Goal: Task Accomplishment & Management: Use online tool/utility

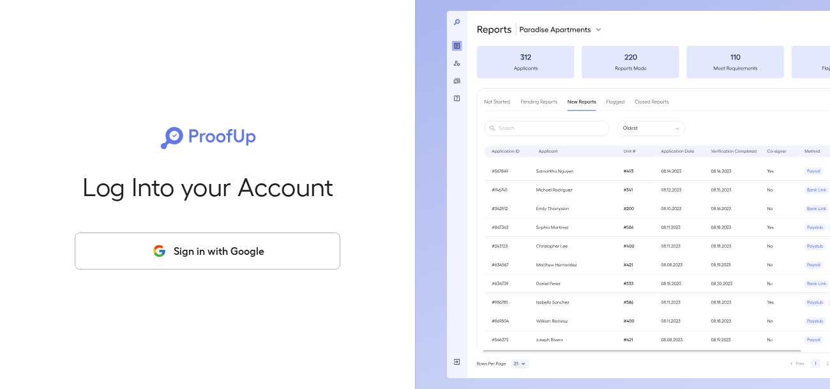
click at [279, 254] on button "Sign in with Google" at bounding box center [208, 250] width 266 height 37
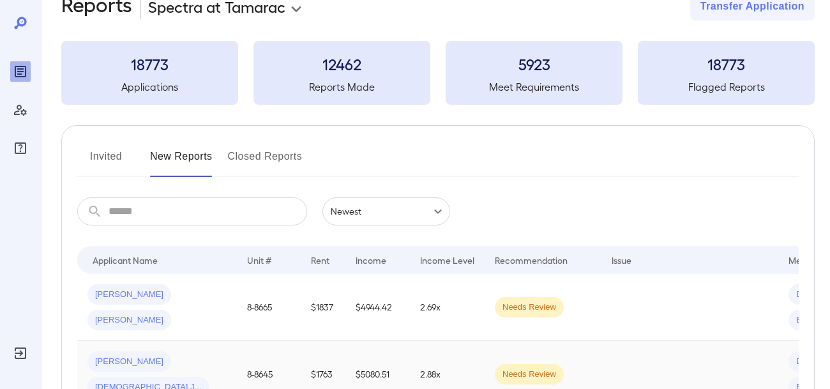
scroll to position [42, 0]
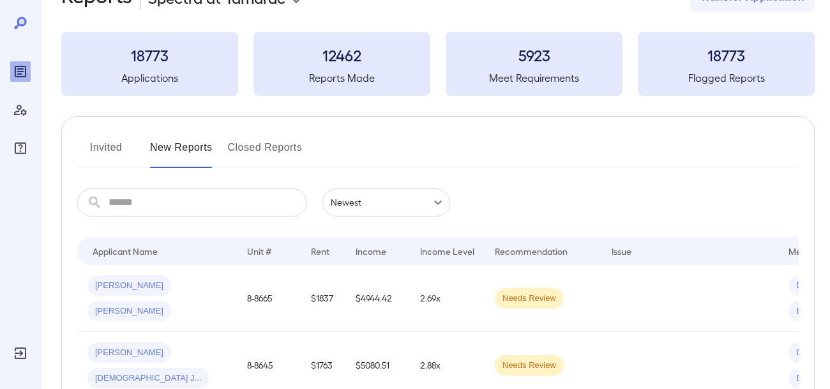
click at [116, 359] on span "[PERSON_NAME]" at bounding box center [129, 353] width 84 height 12
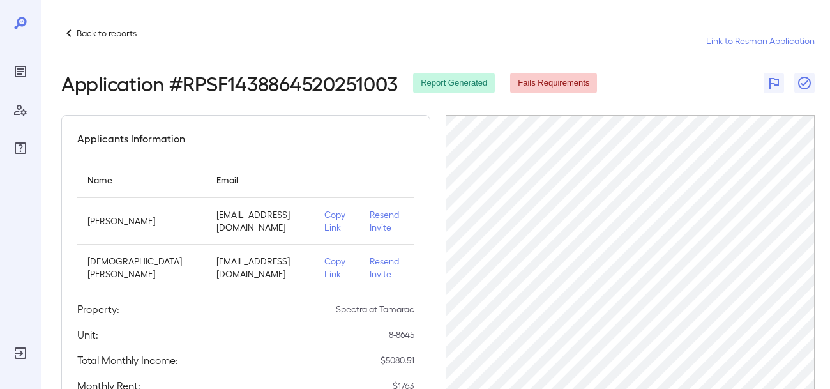
click at [247, 76] on h2 "Application # RPSF1438864520251003" at bounding box center [229, 83] width 337 height 23
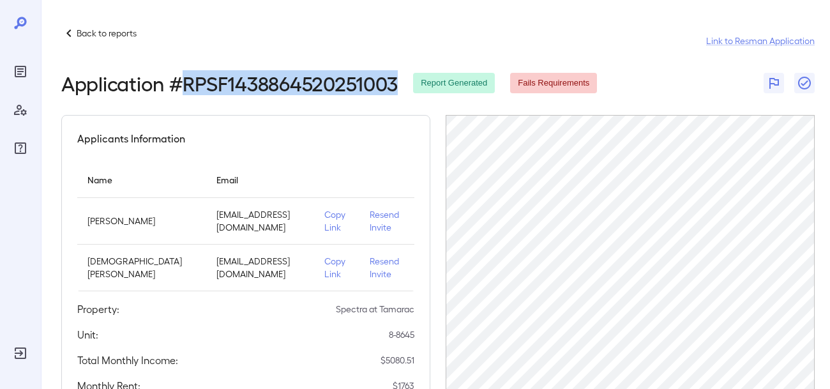
click at [247, 76] on h2 "Application # RPSF1438864520251003" at bounding box center [229, 83] width 337 height 23
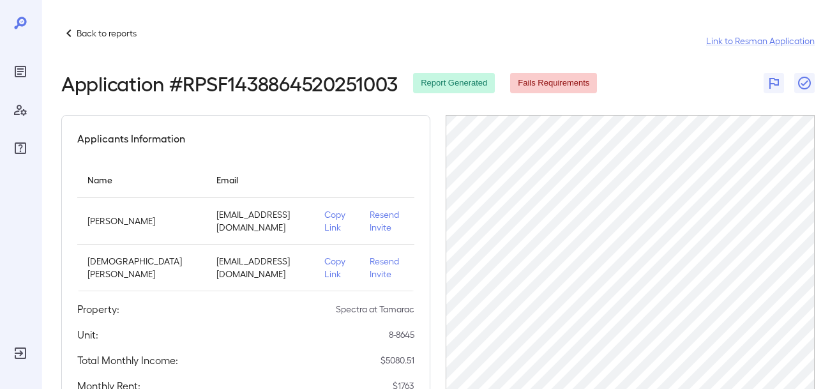
click at [206, 188] on th "Email" at bounding box center [260, 180] width 108 height 36
drag, startPoint x: 101, startPoint y: 183, endPoint x: 160, endPoint y: 203, distance: 62.8
click at [103, 183] on th "Name" at bounding box center [141, 180] width 129 height 36
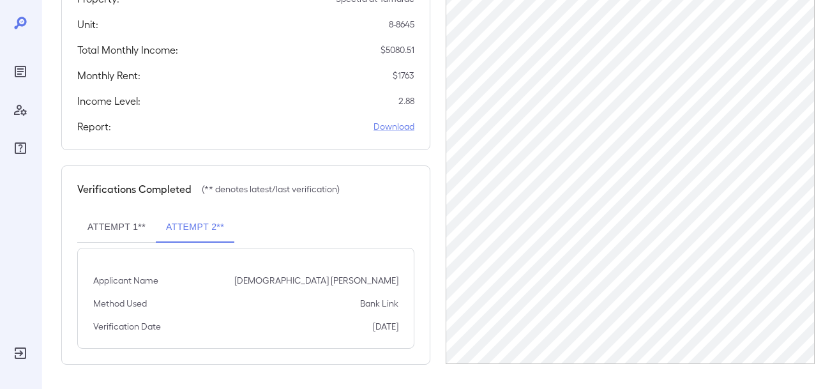
scroll to position [311, 0]
click at [198, 229] on button "Attempt 2**" at bounding box center [195, 226] width 79 height 31
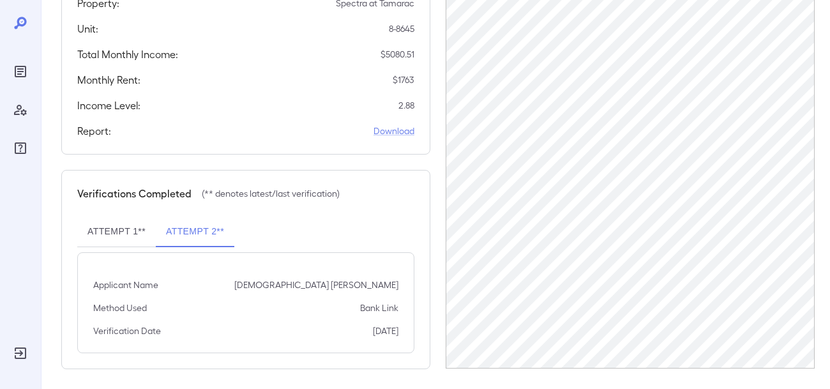
scroll to position [304, 0]
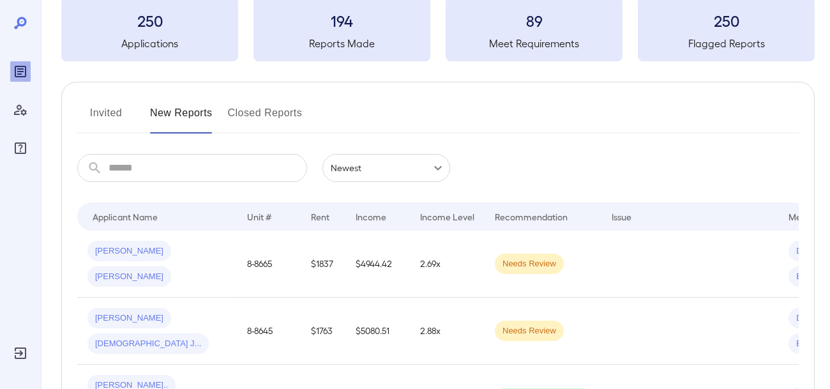
scroll to position [77, 0]
click at [101, 328] on div "Gabriel J..." at bounding box center [129, 317] width 84 height 20
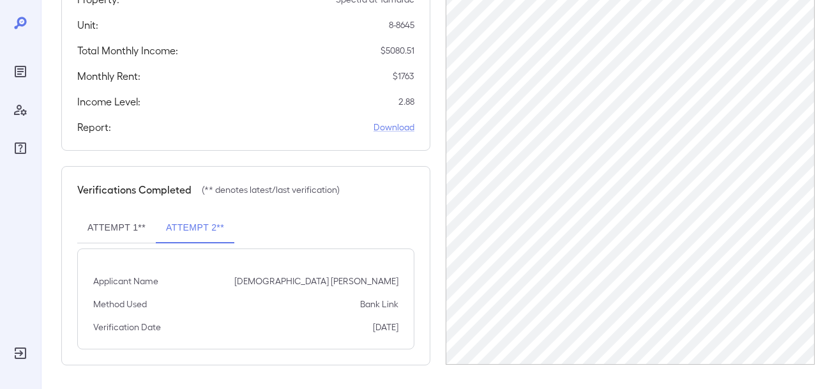
scroll to position [311, 0]
click at [108, 222] on button "Attempt 1**" at bounding box center [116, 226] width 79 height 31
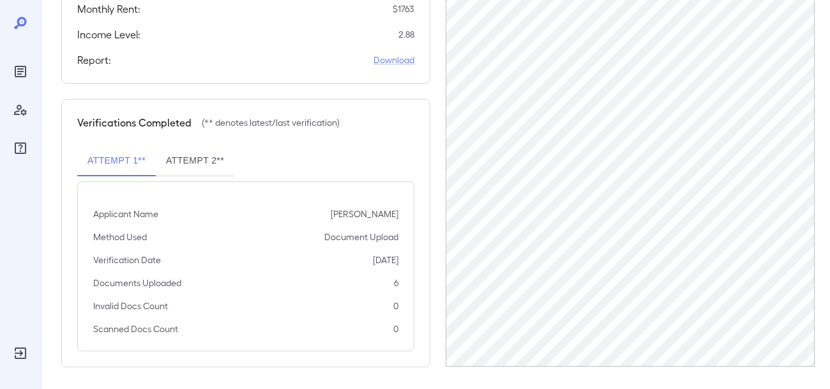
scroll to position [379, 0]
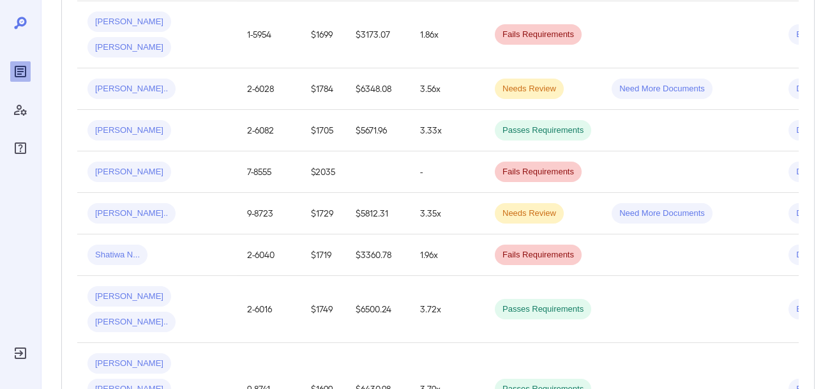
scroll to position [1123, 0]
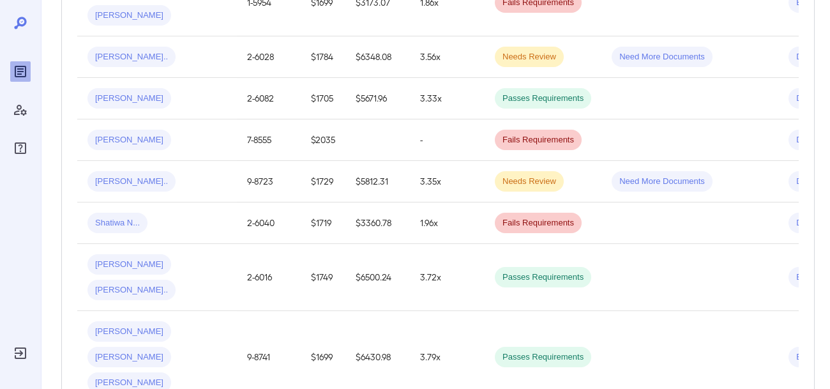
drag, startPoint x: 688, startPoint y: 323, endPoint x: 782, endPoint y: 314, distance: 94.3
drag, startPoint x: 520, startPoint y: 370, endPoint x: 667, endPoint y: 386, distance: 147.7
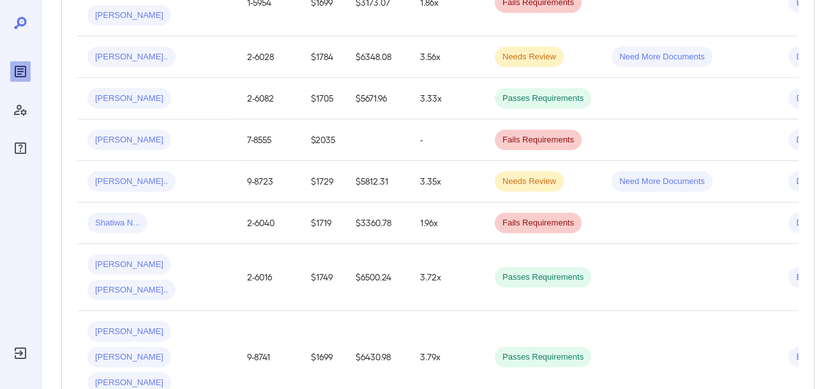
drag, startPoint x: 340, startPoint y: 332, endPoint x: 650, endPoint y: 295, distance: 311.9
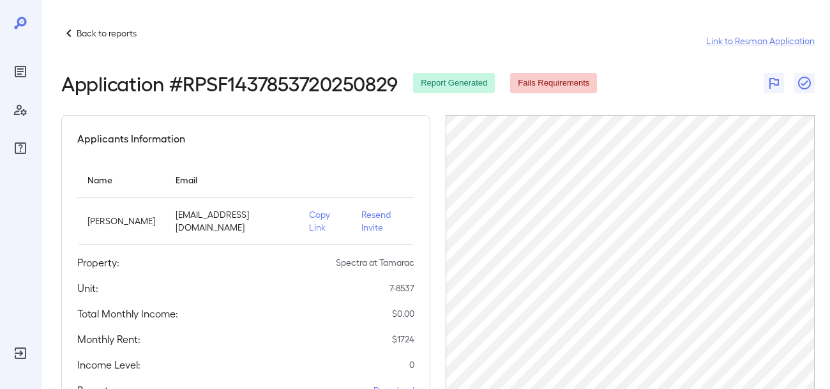
click at [103, 33] on p "Back to reports" at bounding box center [107, 33] width 60 height 13
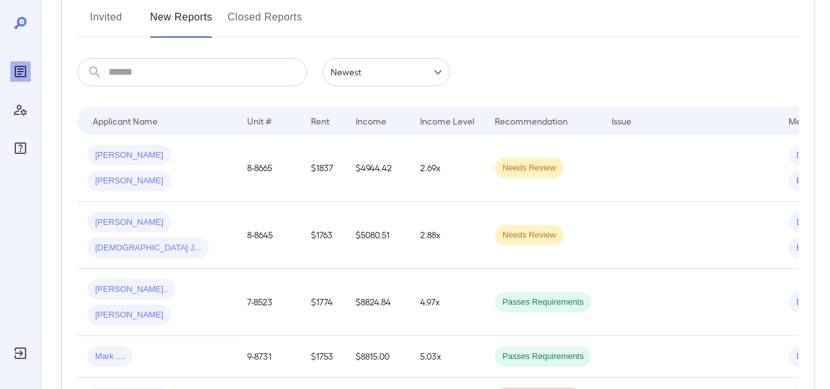
scroll to position [159, 0]
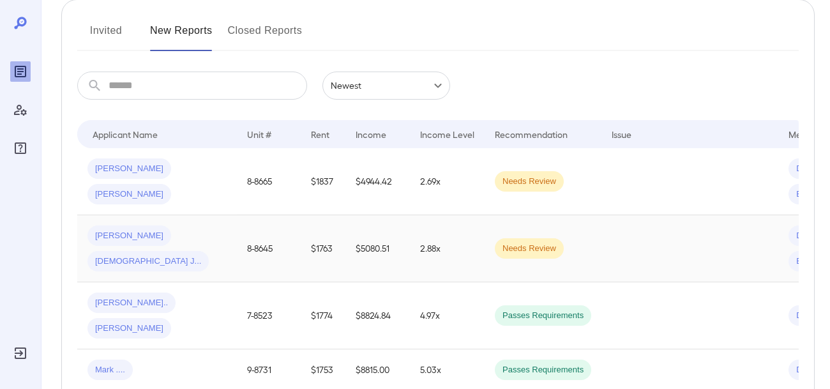
click at [520, 248] on span "Needs Review" at bounding box center [529, 249] width 69 height 12
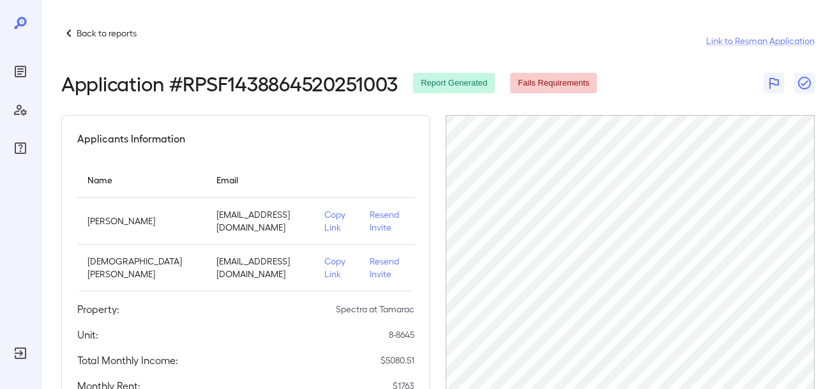
click at [80, 34] on p "Back to reports" at bounding box center [107, 33] width 60 height 13
